Goal: Contribute content: Add original content to the website for others to see

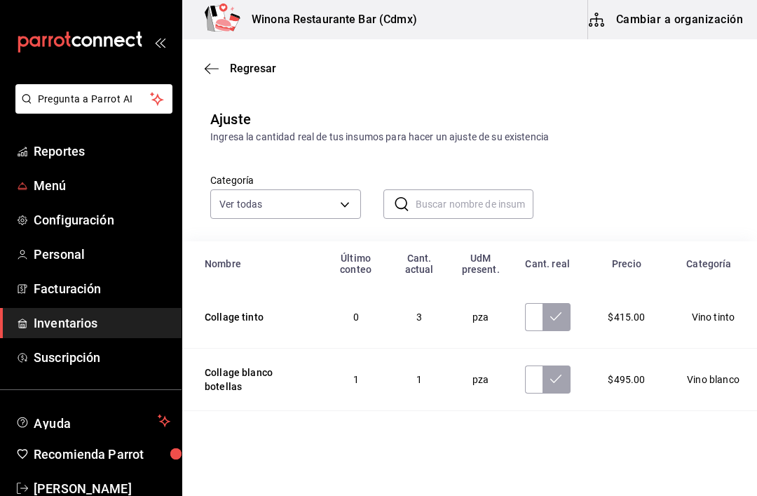
click at [58, 179] on span "Menú" at bounding box center [102, 185] width 137 height 19
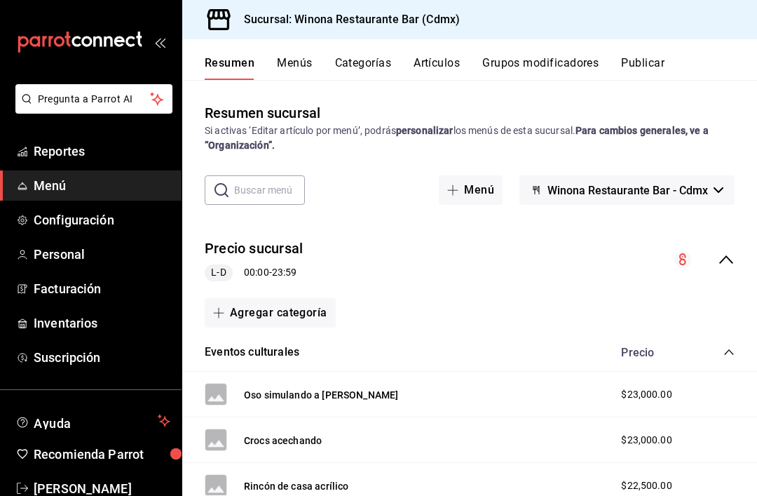
click at [369, 61] on button "Categorías" at bounding box center [363, 68] width 57 height 24
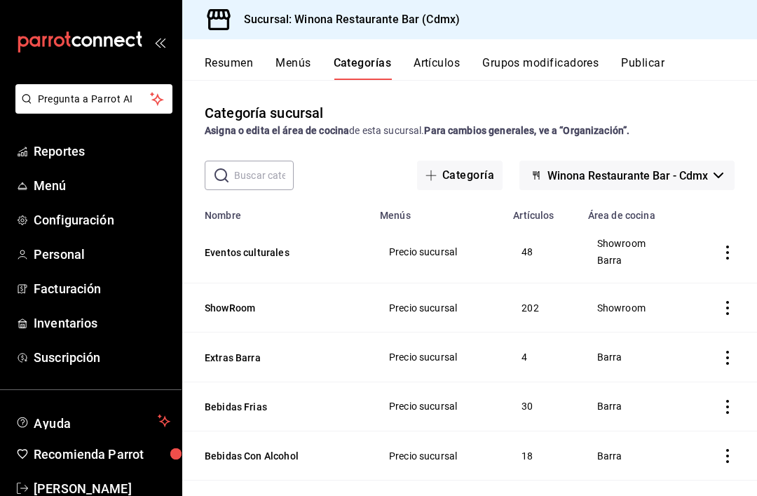
click at [460, 76] on button "Artículos" at bounding box center [437, 68] width 46 height 24
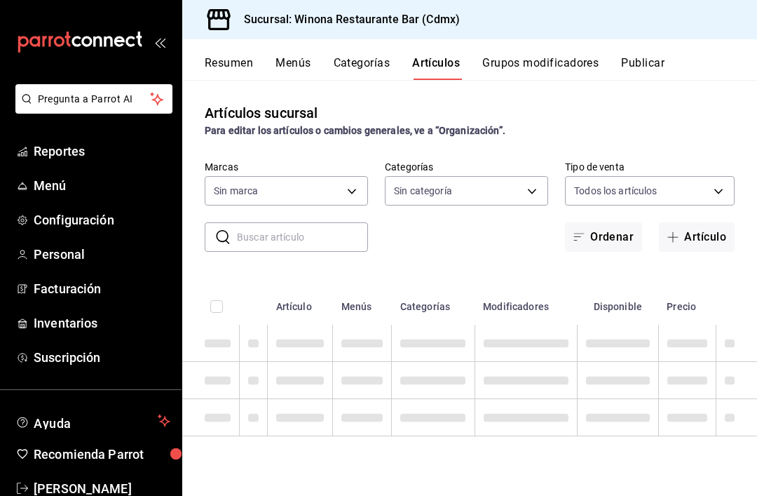
type input "908d6df4-2f26-4775-af38-303bc5da28fc"
type input "d988eb86-8b76-456a-932a-bba2e53dadab,5bf03305-0487-47d5-9649-1ba07f098c26,e7b73…"
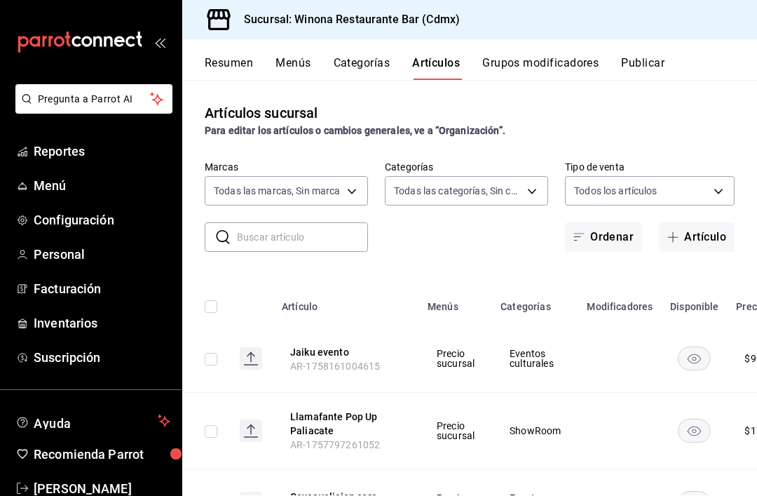
click at [340, 240] on input "text" at bounding box center [302, 237] width 131 height 28
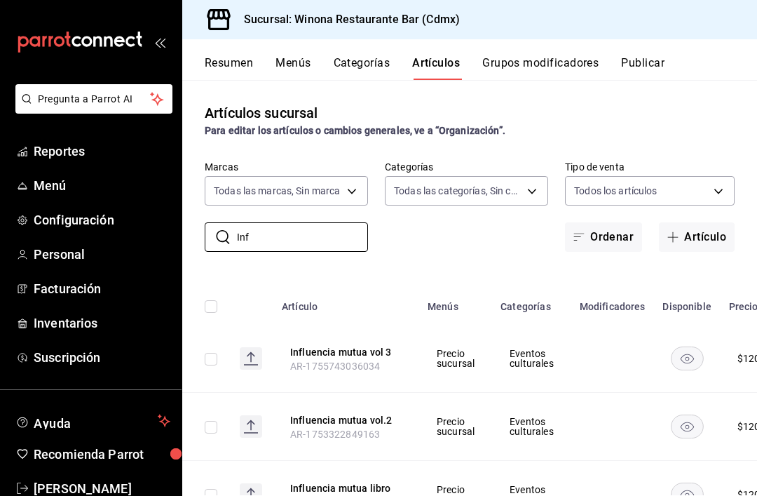
type input "Inf"
click at [714, 235] on button "Artículo" at bounding box center [697, 236] width 76 height 29
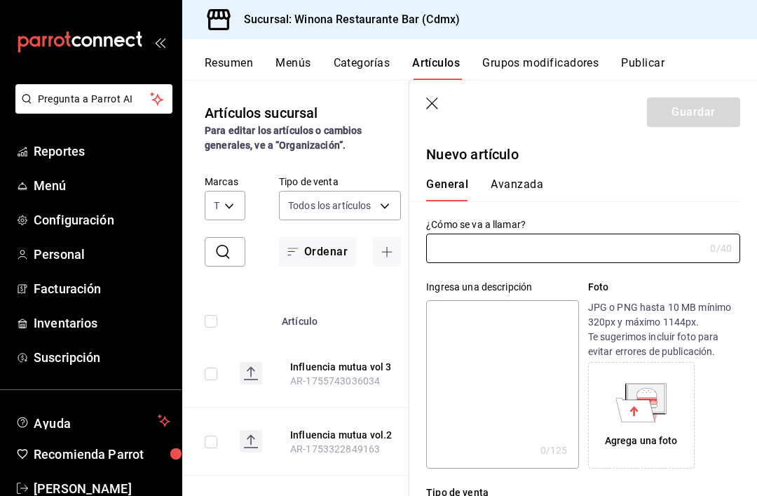
click at [556, 252] on input "text" at bounding box center [565, 248] width 278 height 28
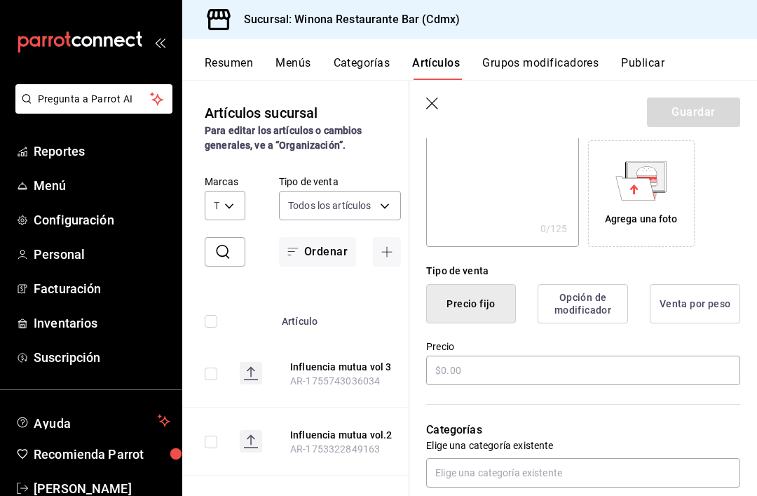
scroll to position [224, 0]
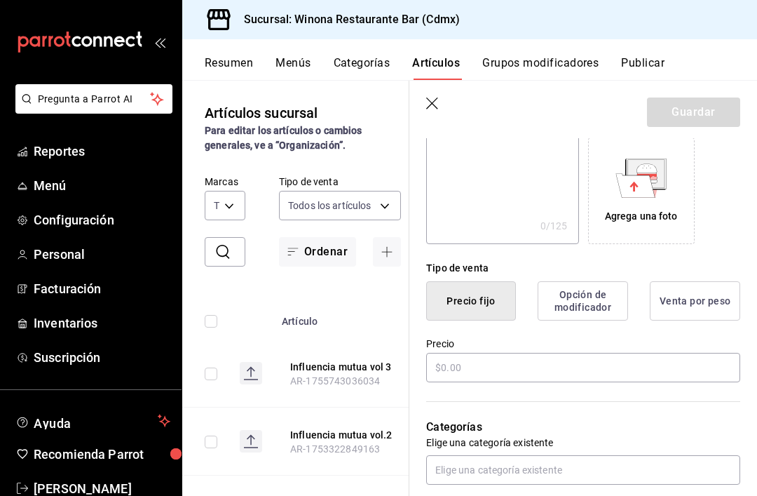
type input "Influencia mutua vol.4"
click at [665, 367] on input "text" at bounding box center [583, 367] width 314 height 29
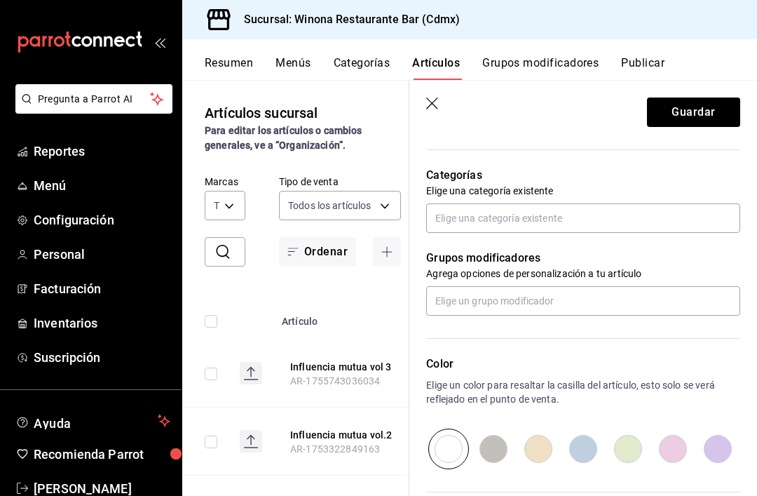
scroll to position [477, 0]
type input "$120.00"
click at [681, 211] on input "text" at bounding box center [583, 217] width 314 height 29
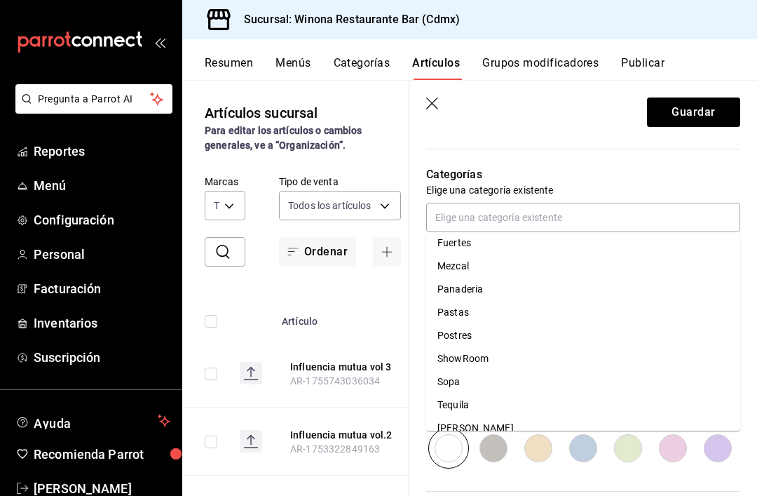
scroll to position [248, 0]
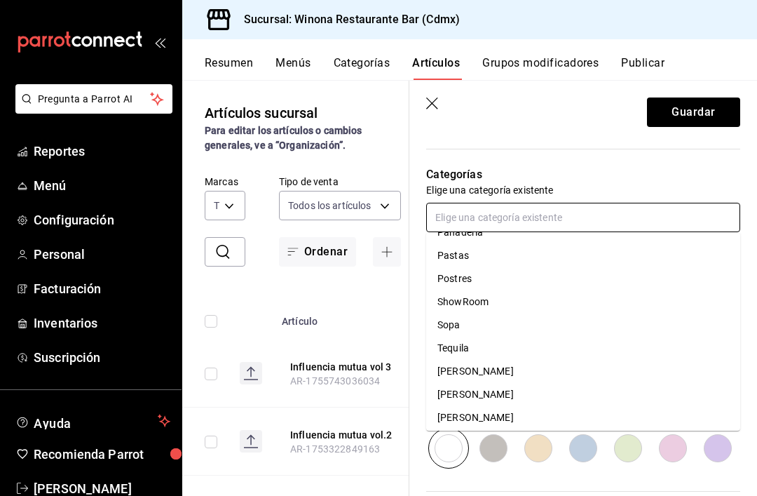
click at [503, 306] on li "ShowRoom" at bounding box center [583, 301] width 314 height 23
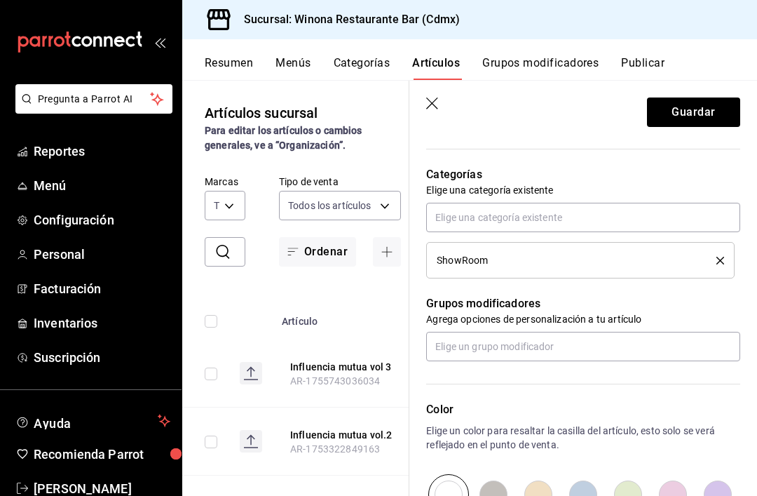
click at [726, 260] on li "ShowRoom" at bounding box center [580, 260] width 308 height 36
click at [655, 205] on input "text" at bounding box center [583, 217] width 314 height 29
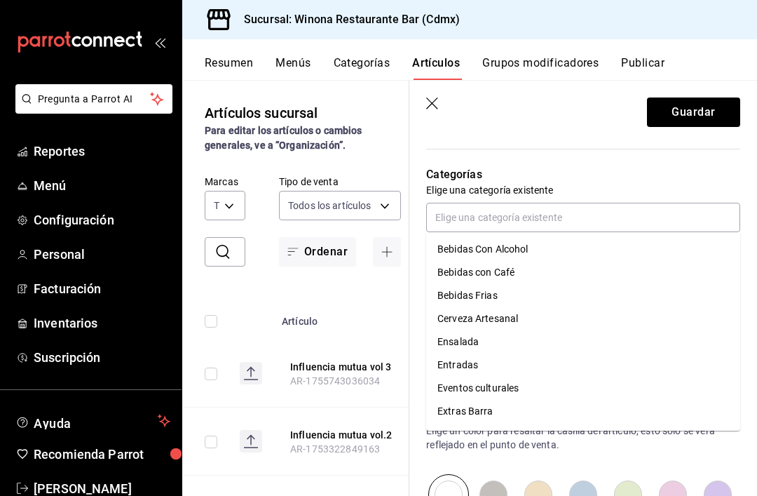
click at [723, 173] on p "Categorías" at bounding box center [583, 174] width 314 height 17
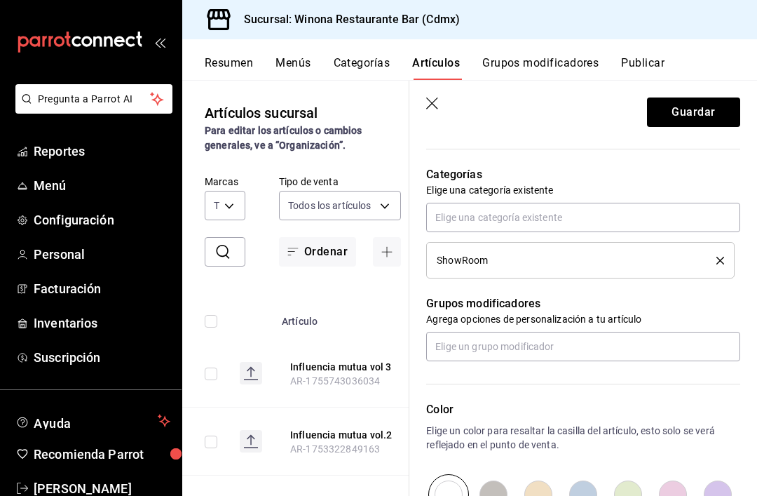
click at [726, 257] on li "ShowRoom" at bounding box center [580, 260] width 308 height 36
click at [721, 257] on icon "delete" at bounding box center [720, 261] width 8 height 8
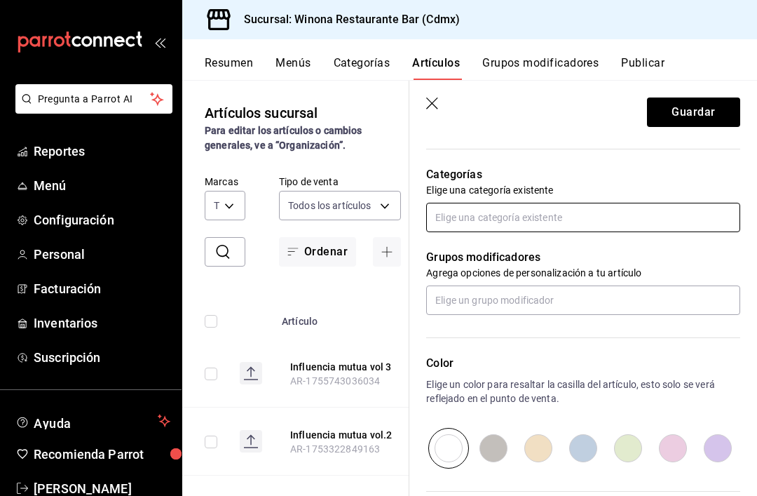
click at [662, 214] on input "text" at bounding box center [583, 217] width 314 height 29
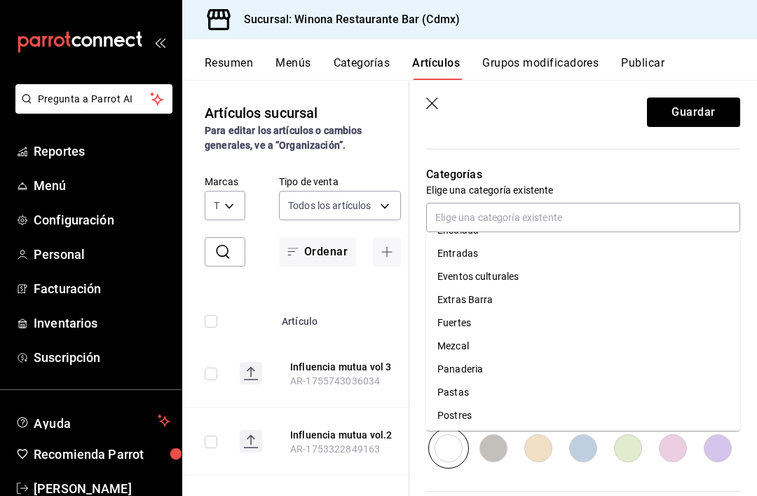
scroll to position [95, 0]
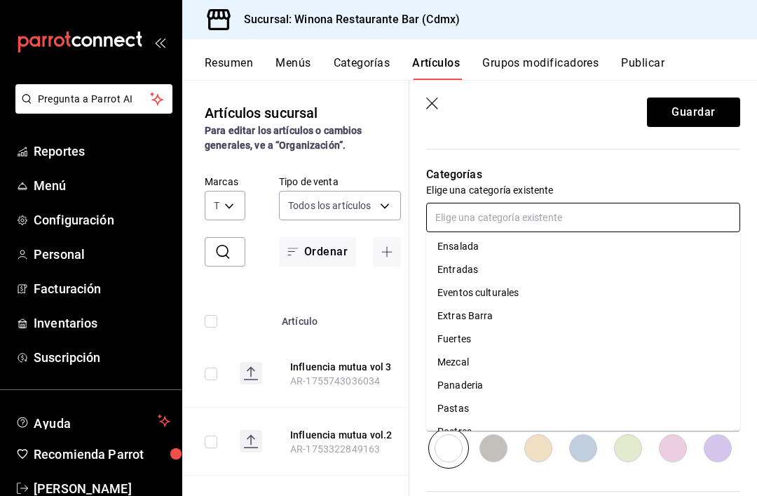
click at [524, 292] on li "Eventos culturales" at bounding box center [583, 292] width 314 height 23
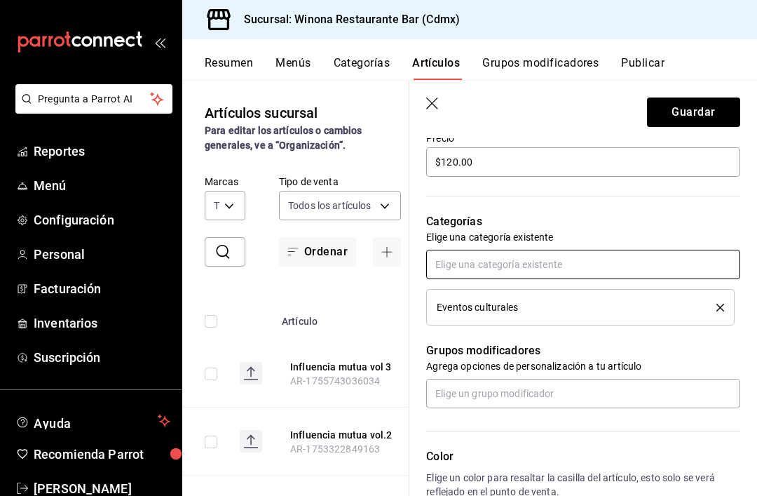
scroll to position [411, 0]
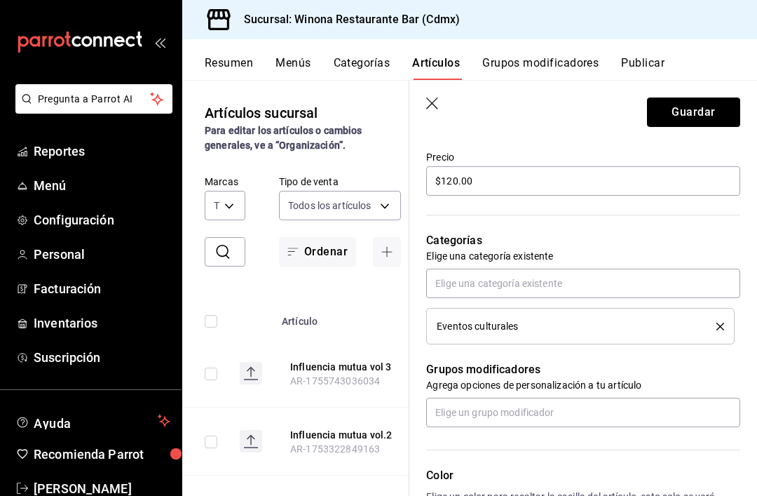
click at [715, 120] on button "Guardar" at bounding box center [693, 111] width 93 height 29
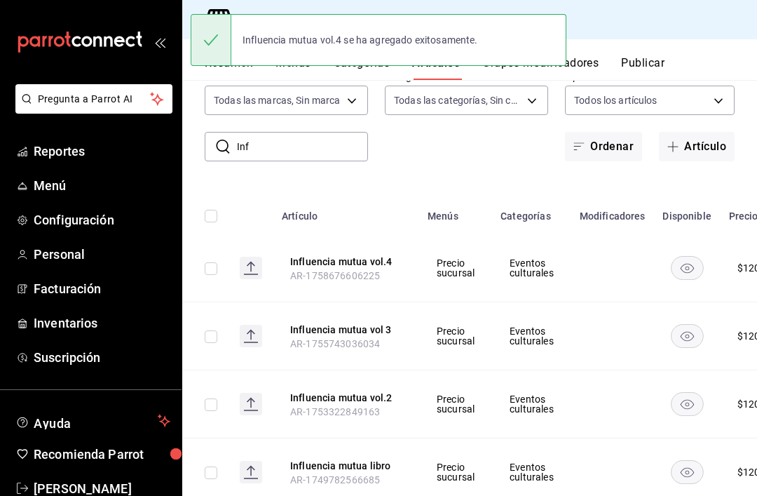
scroll to position [90, 0]
